Goal: Check status: Check status

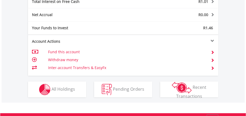
scroll to position [322, 0]
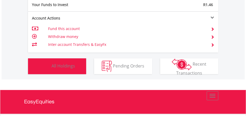
click at [62, 63] on span "All Holdings" at bounding box center [64, 66] width 24 height 6
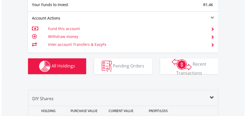
scroll to position [407, 0]
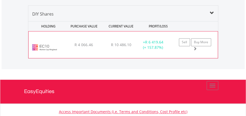
click at [54, 44] on img at bounding box center [44, 47] width 27 height 19
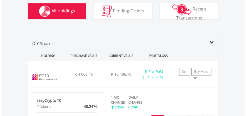
scroll to position [361, 0]
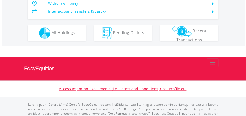
scroll to position [343, 0]
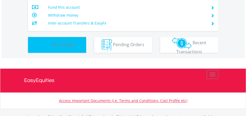
click at [52, 42] on span "All Holdings" at bounding box center [64, 45] width 24 height 6
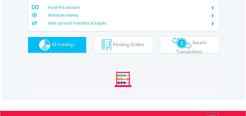
scroll to position [407, 0]
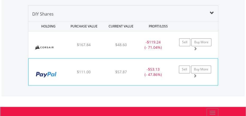
click at [54, 70] on img at bounding box center [46, 74] width 30 height 19
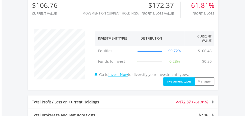
scroll to position [149, 0]
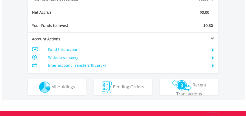
scroll to position [303, 0]
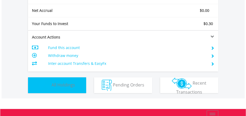
click at [60, 82] on span "All Holdings" at bounding box center [64, 85] width 24 height 6
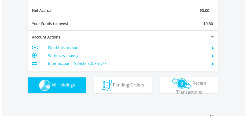
scroll to position [407, 0]
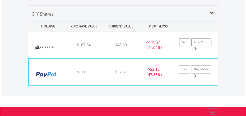
click at [53, 71] on img at bounding box center [46, 74] width 30 height 19
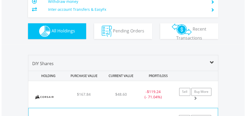
scroll to position [379, 0]
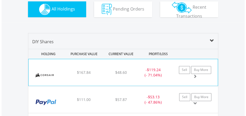
click at [46, 70] on img at bounding box center [44, 75] width 27 height 19
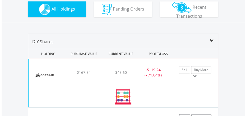
click at [46, 70] on img at bounding box center [44, 75] width 27 height 19
